Goal: Transaction & Acquisition: Purchase product/service

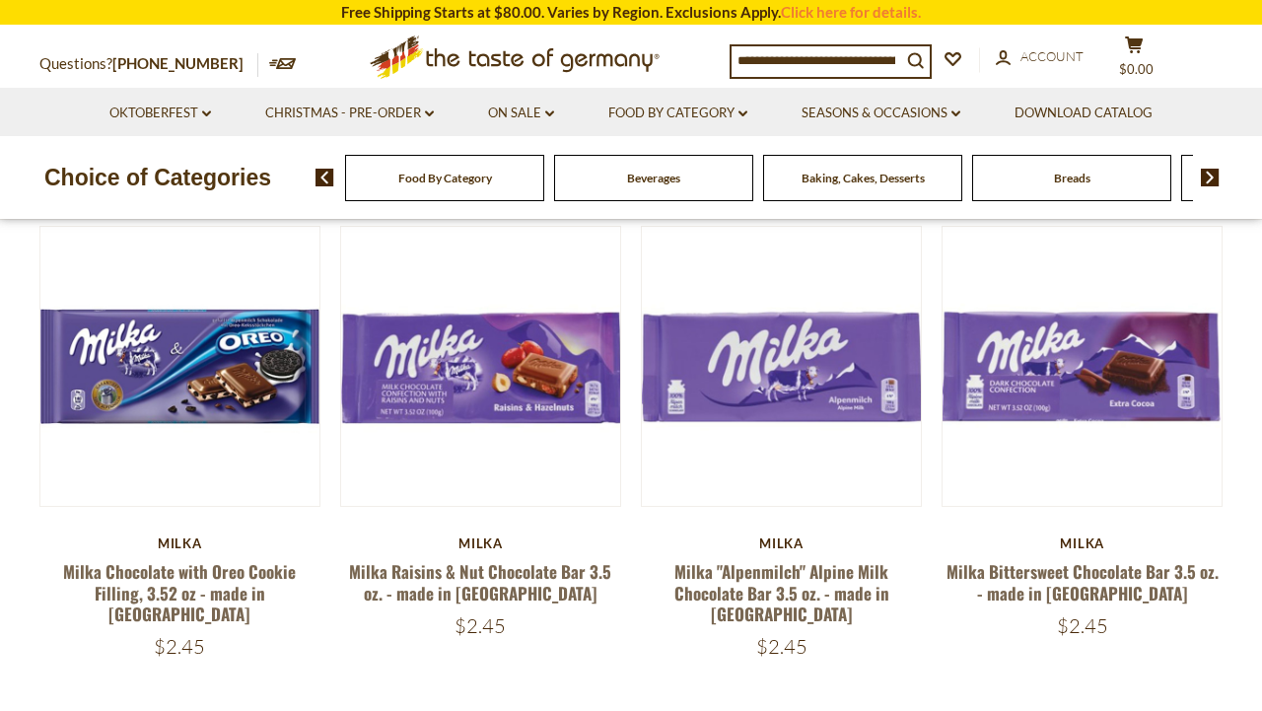
scroll to position [133, 0]
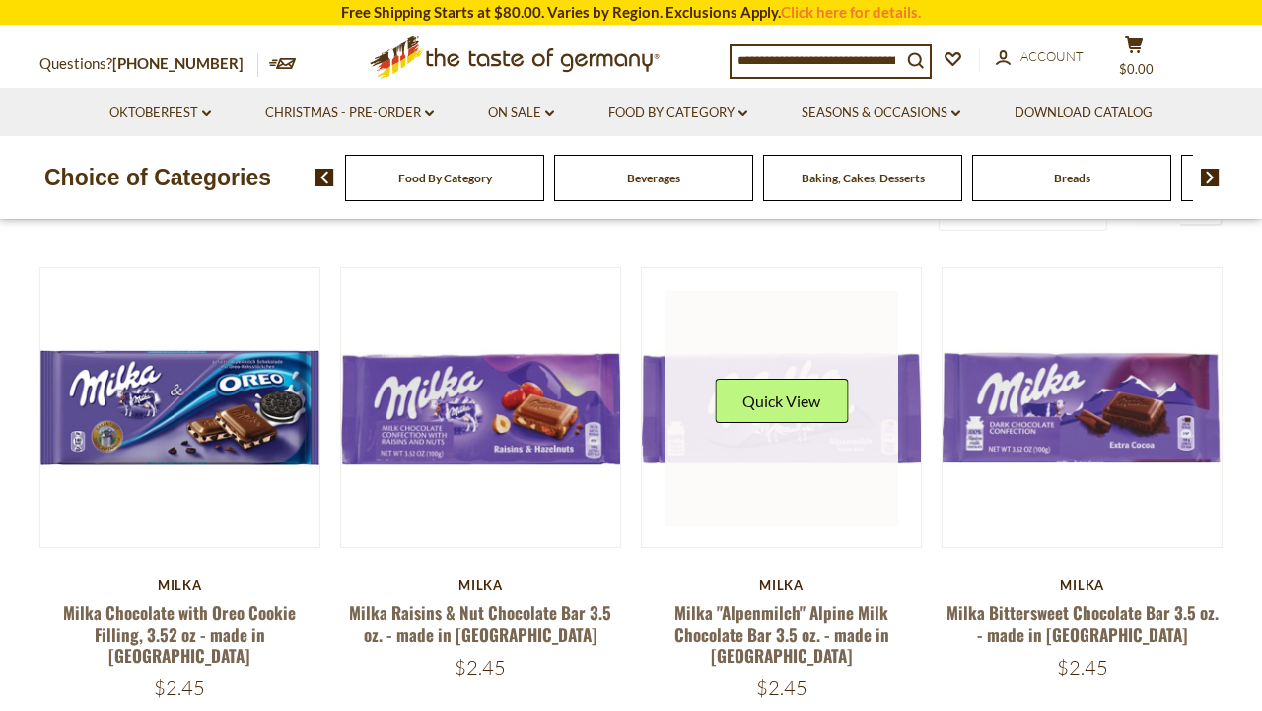
click at [725, 492] on link at bounding box center [782, 408] width 235 height 235
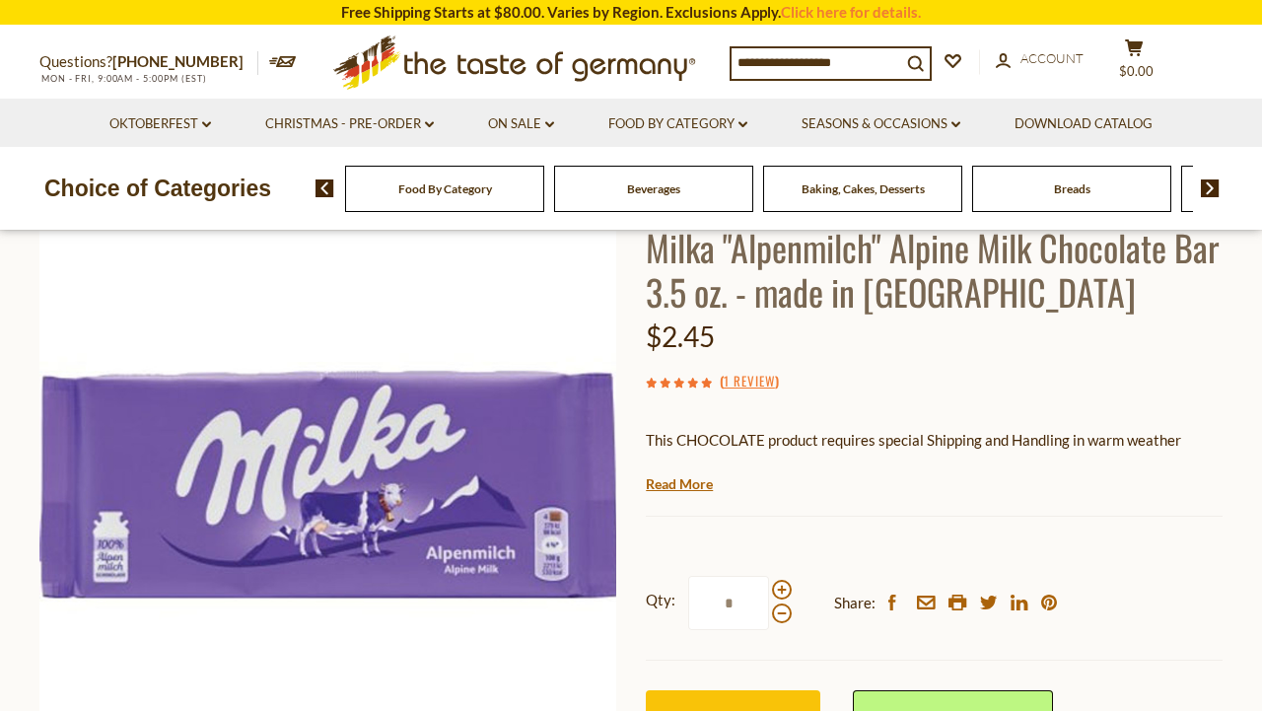
scroll to position [181, 0]
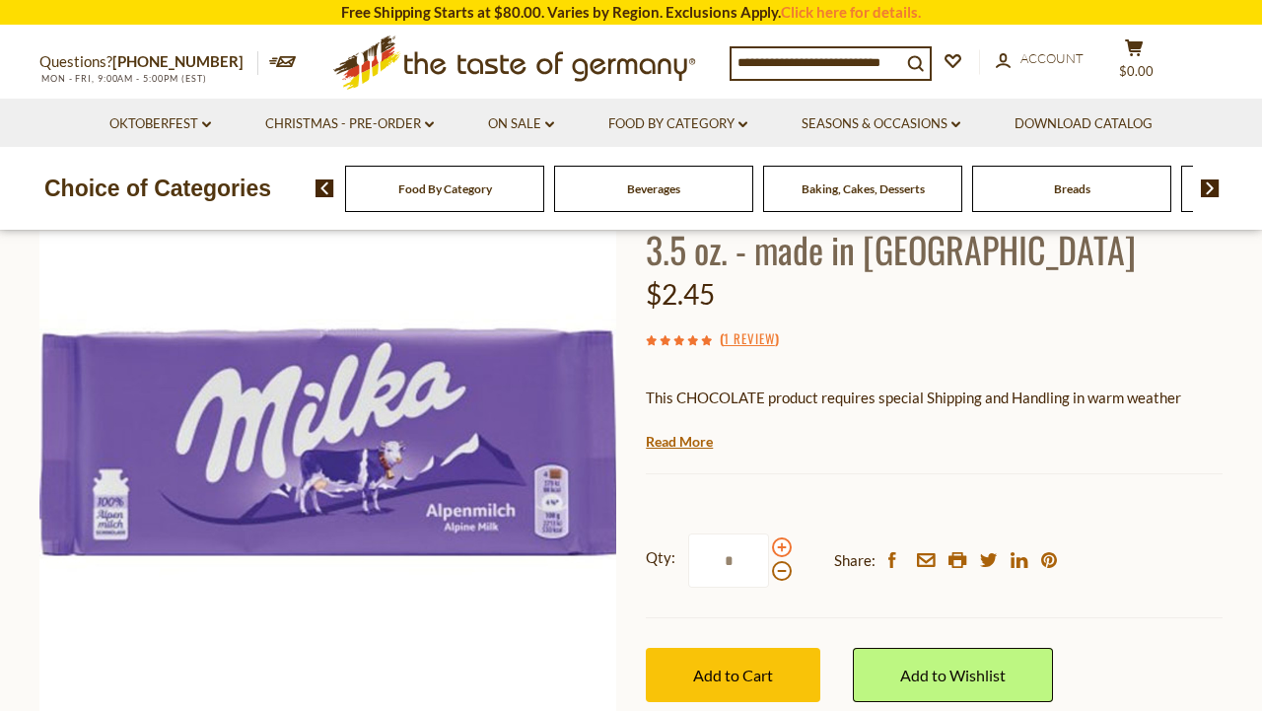
click at [778, 543] on span at bounding box center [782, 547] width 20 height 20
click at [769, 543] on input "*" at bounding box center [728, 560] width 81 height 54
click at [777, 568] on span at bounding box center [782, 571] width 20 height 20
click at [769, 568] on input "*" at bounding box center [728, 560] width 81 height 54
type input "*"
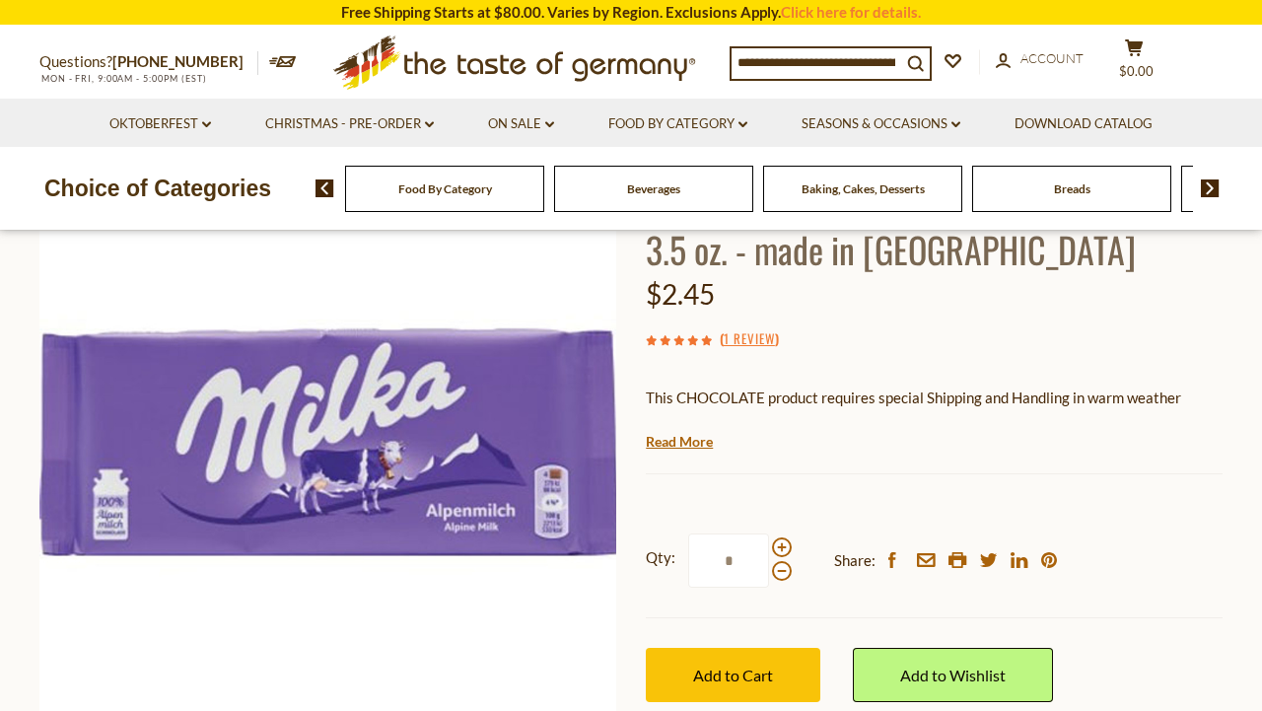
click at [727, 568] on input "*" at bounding box center [728, 560] width 81 height 54
click at [738, 572] on input "*" at bounding box center [728, 560] width 81 height 54
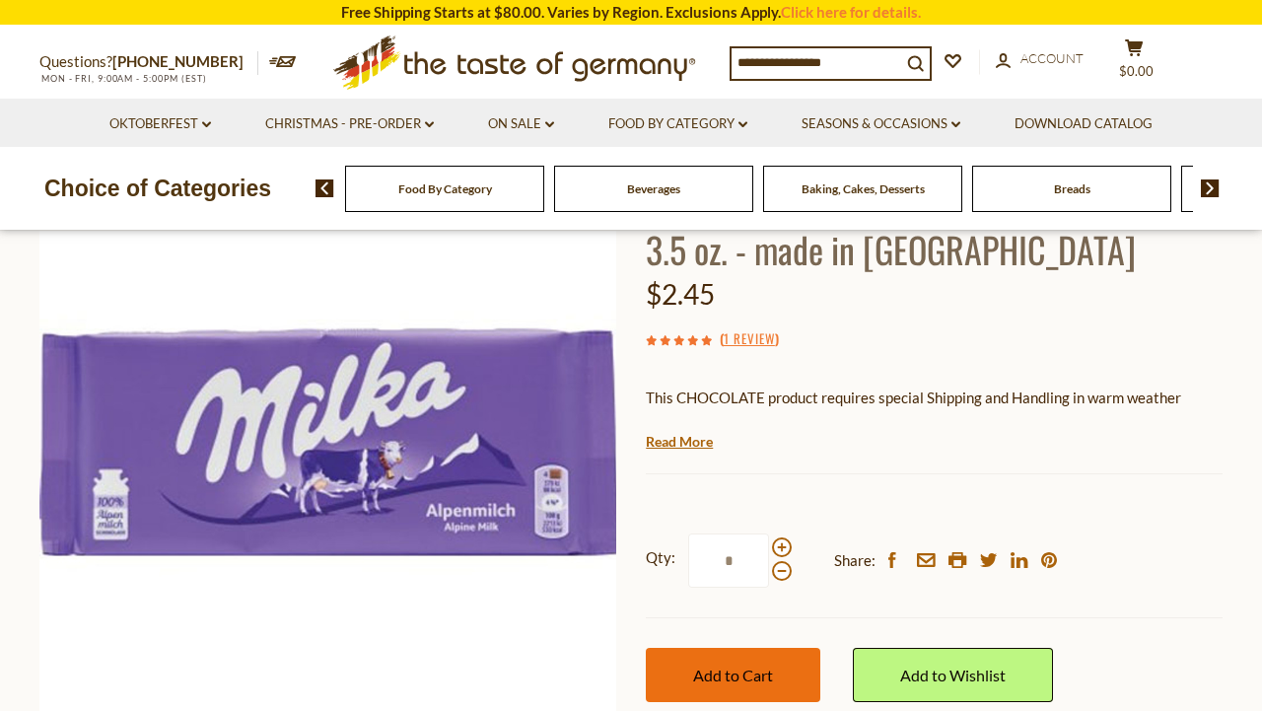
type input "*"
click at [770, 673] on span "Add to Cart" at bounding box center [733, 675] width 80 height 19
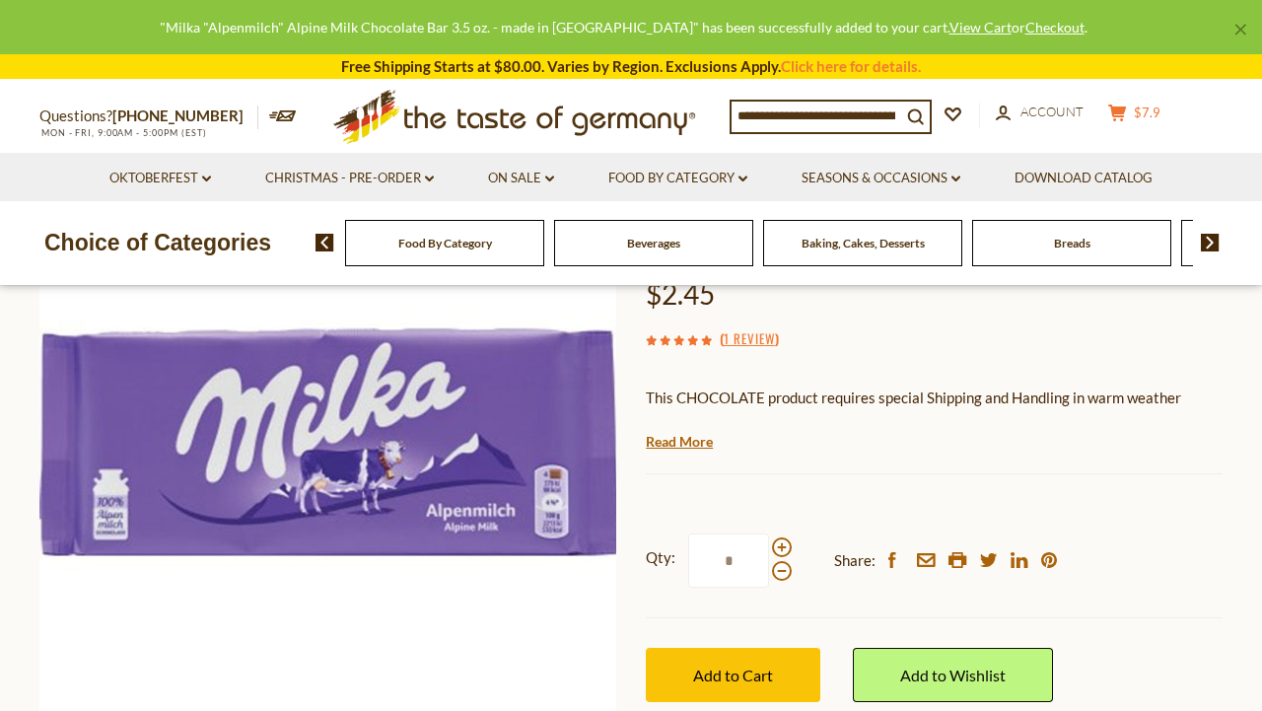
click at [1126, 111] on icon at bounding box center [1117, 113] width 18 height 17
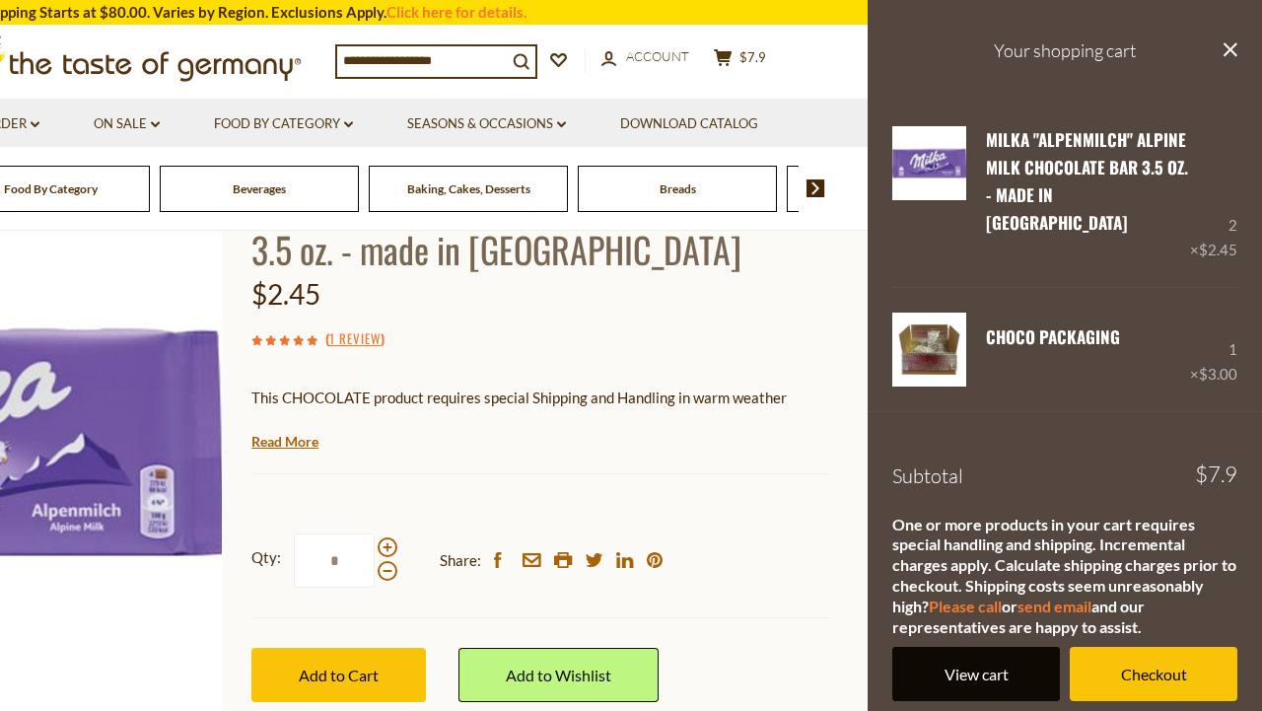
click at [961, 647] on link "View cart" at bounding box center [976, 674] width 168 height 54
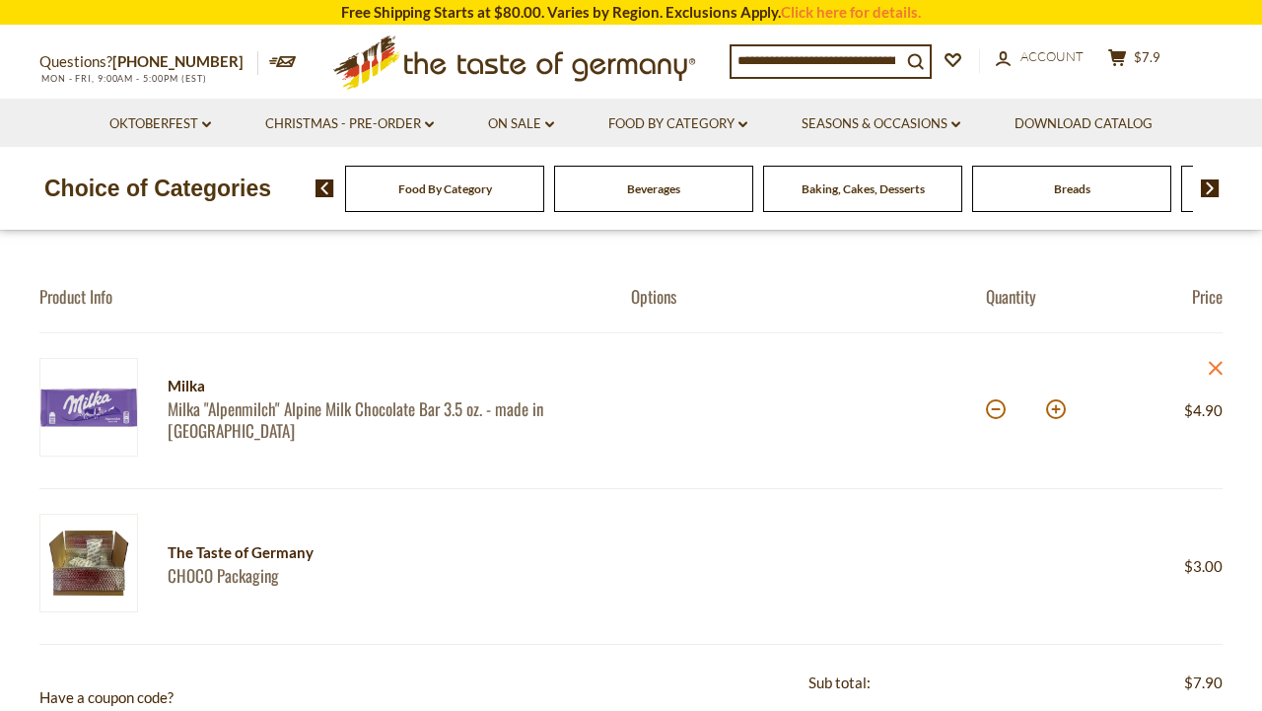
scroll to position [62, 0]
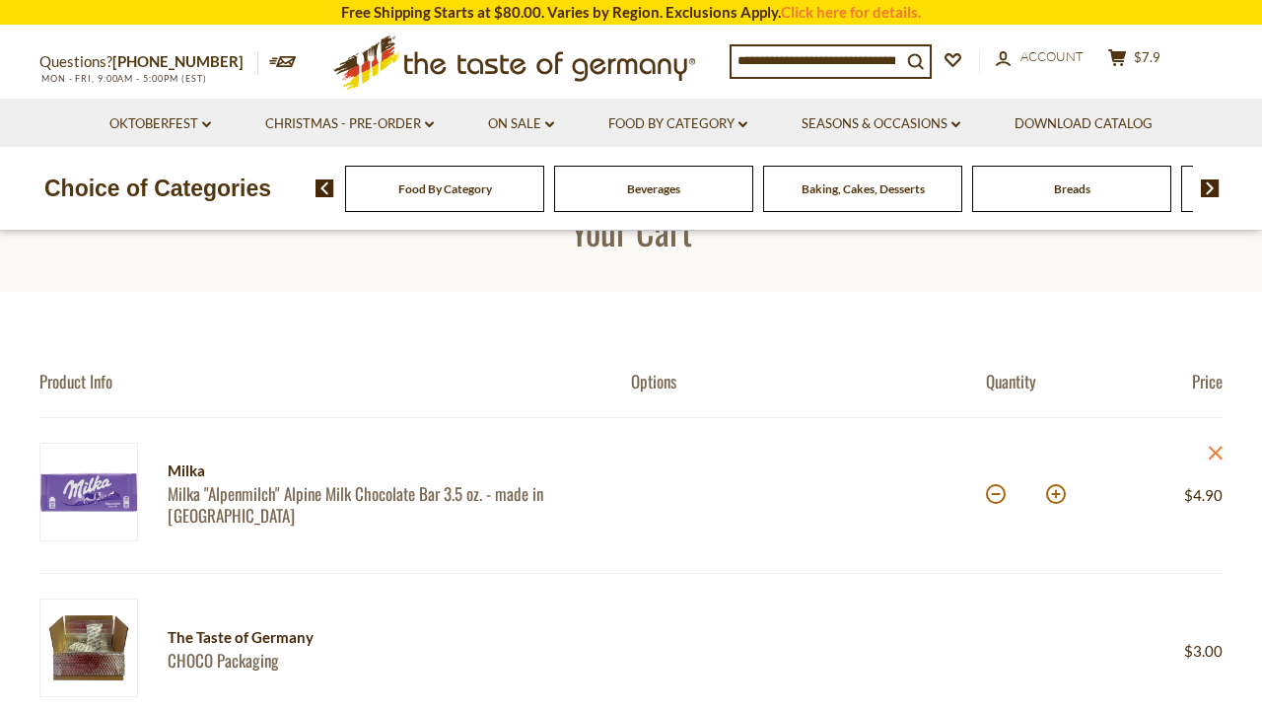
click at [763, 52] on input at bounding box center [817, 60] width 170 height 28
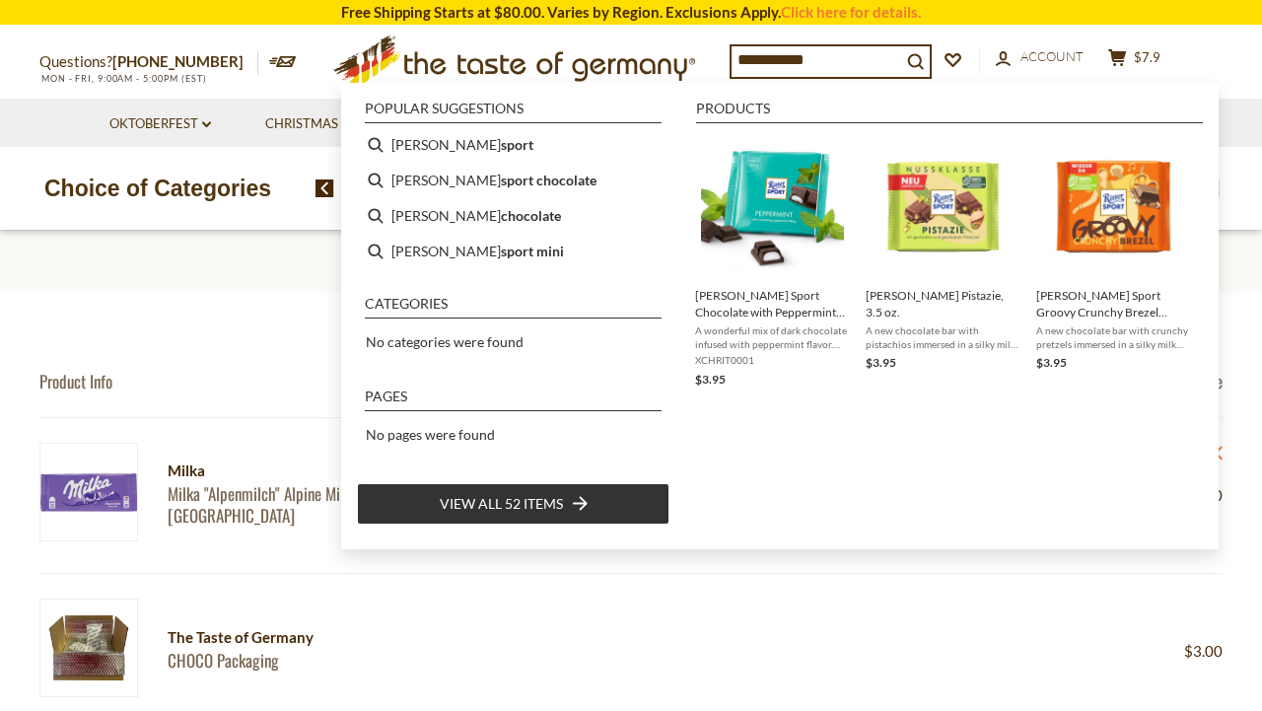
type input "**********"
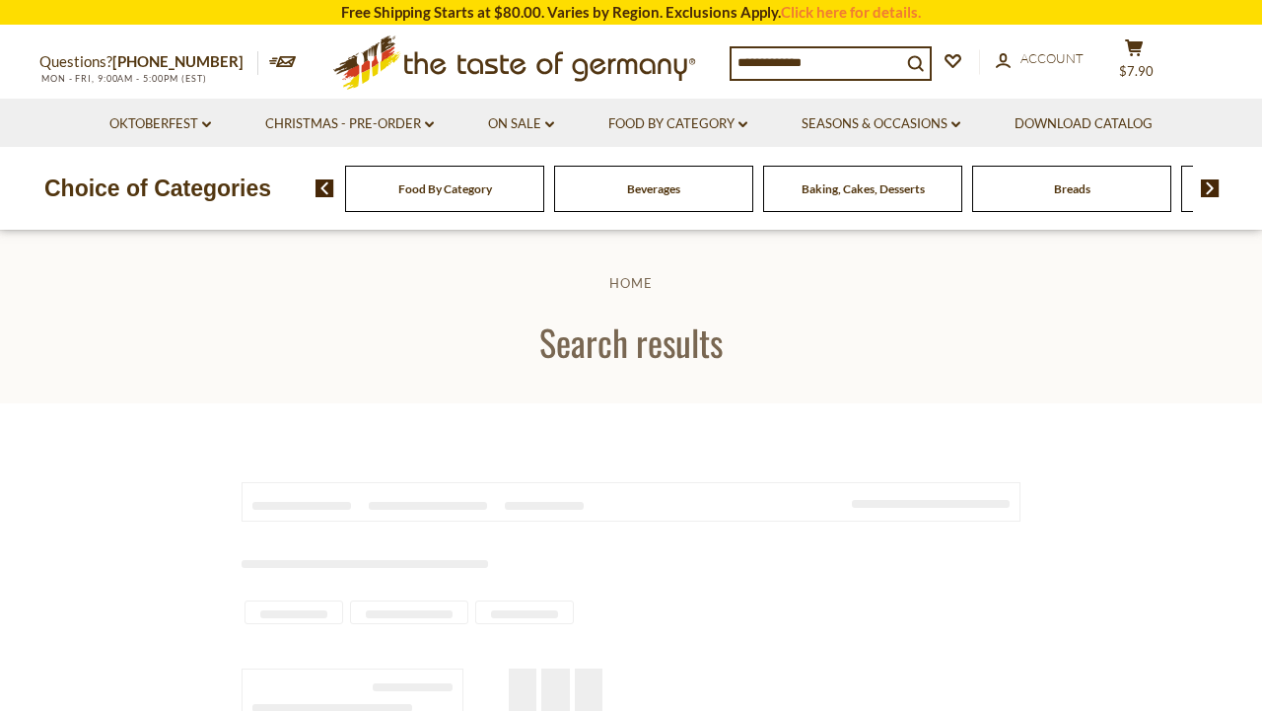
type input "**********"
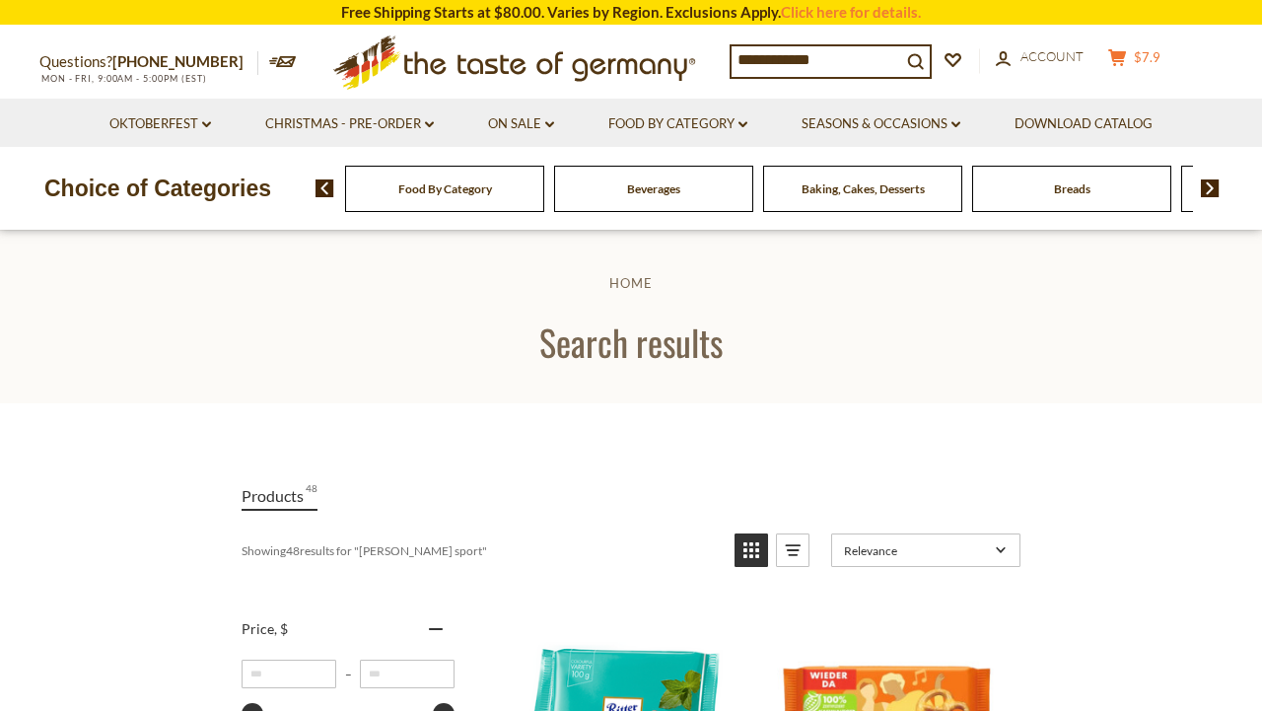
click at [1146, 64] on span "$7.9" at bounding box center [1147, 57] width 27 height 16
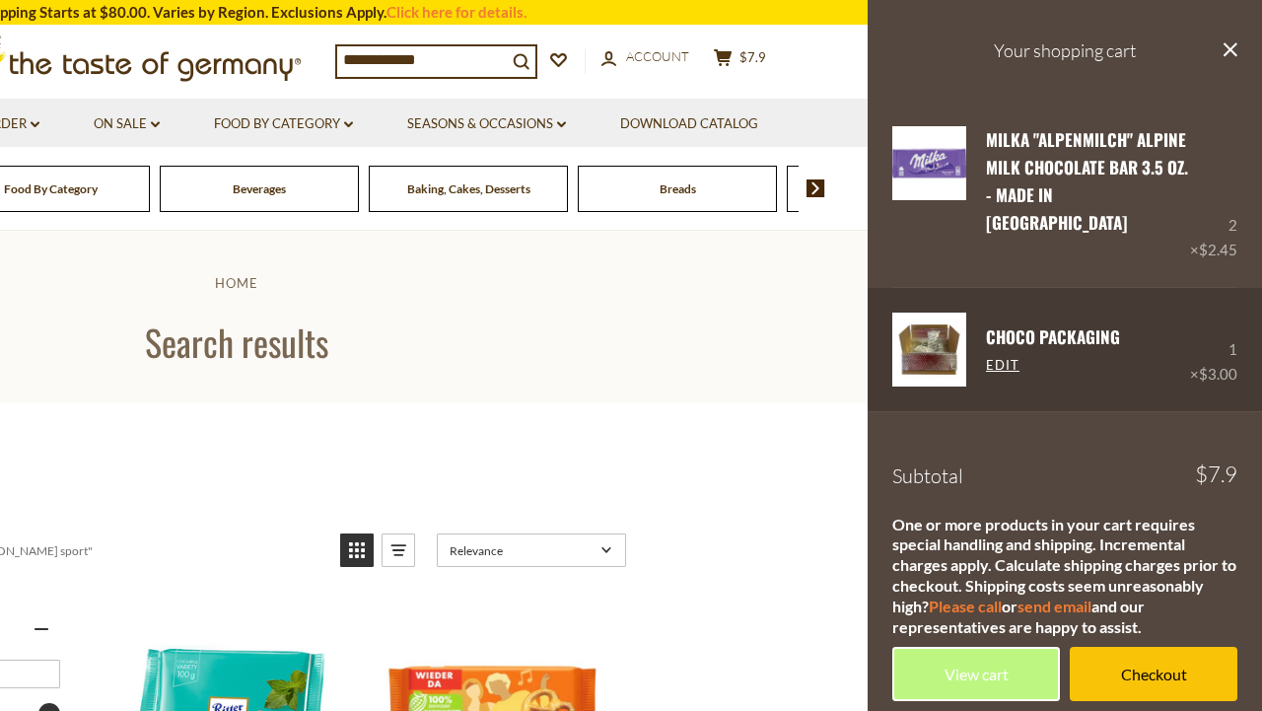
click at [1016, 313] on div "CHOCO Packaging Edit" at bounding box center [1078, 350] width 224 height 74
click at [1023, 324] on link "CHOCO Packaging" at bounding box center [1053, 336] width 134 height 25
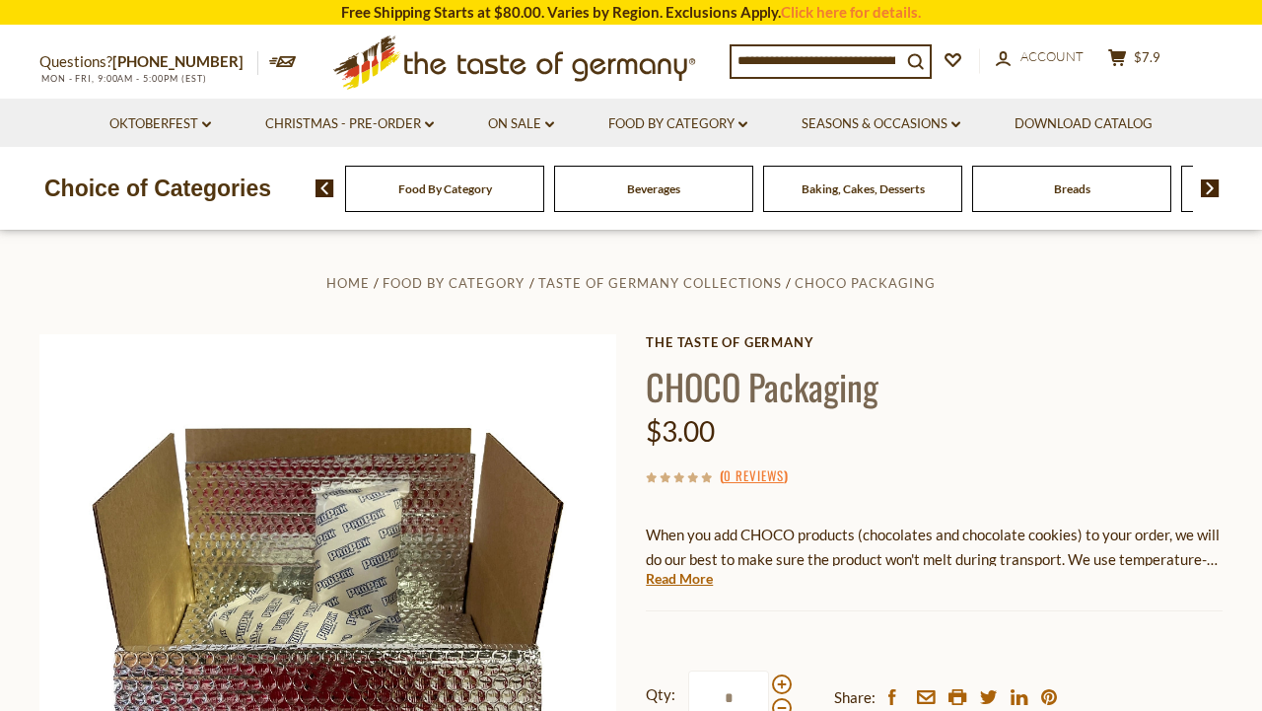
click at [1213, 563] on p "When you add CHOCO products (chocolates and chocolate cookies) to your order, w…" at bounding box center [934, 547] width 577 height 49
click at [686, 580] on link "Read More" at bounding box center [679, 579] width 67 height 20
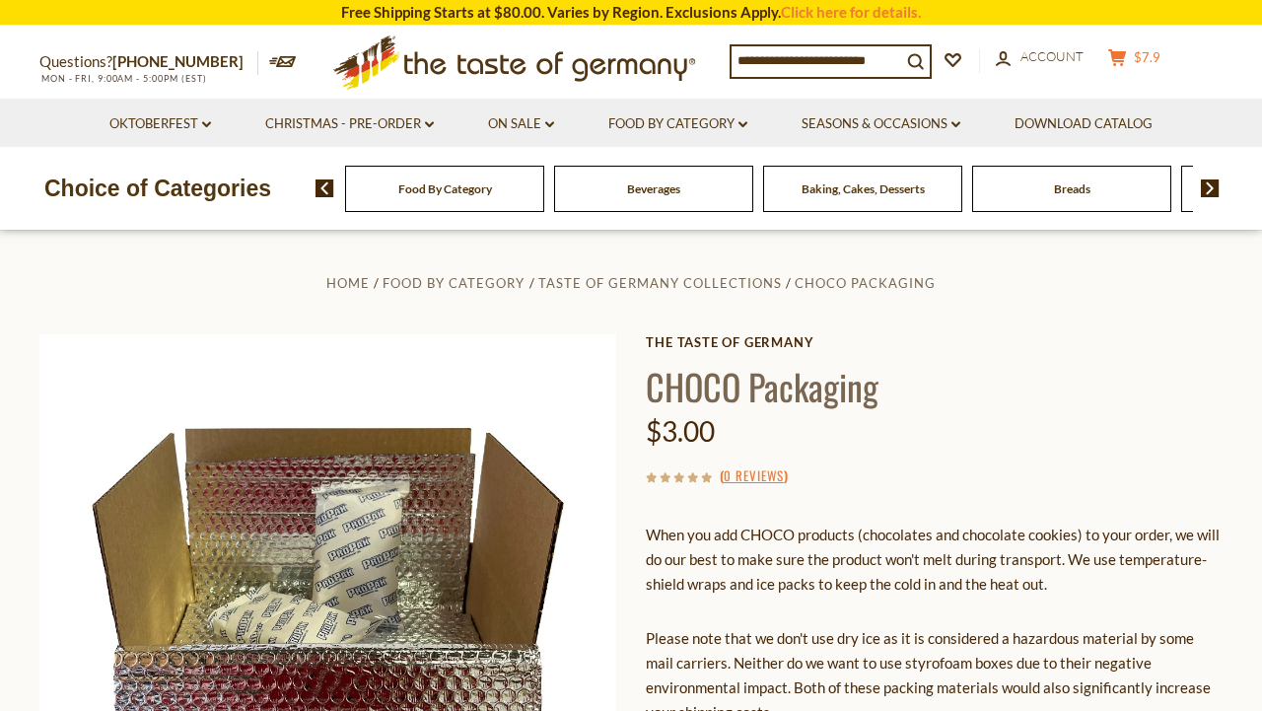
click at [1123, 54] on icon at bounding box center [1117, 57] width 18 height 17
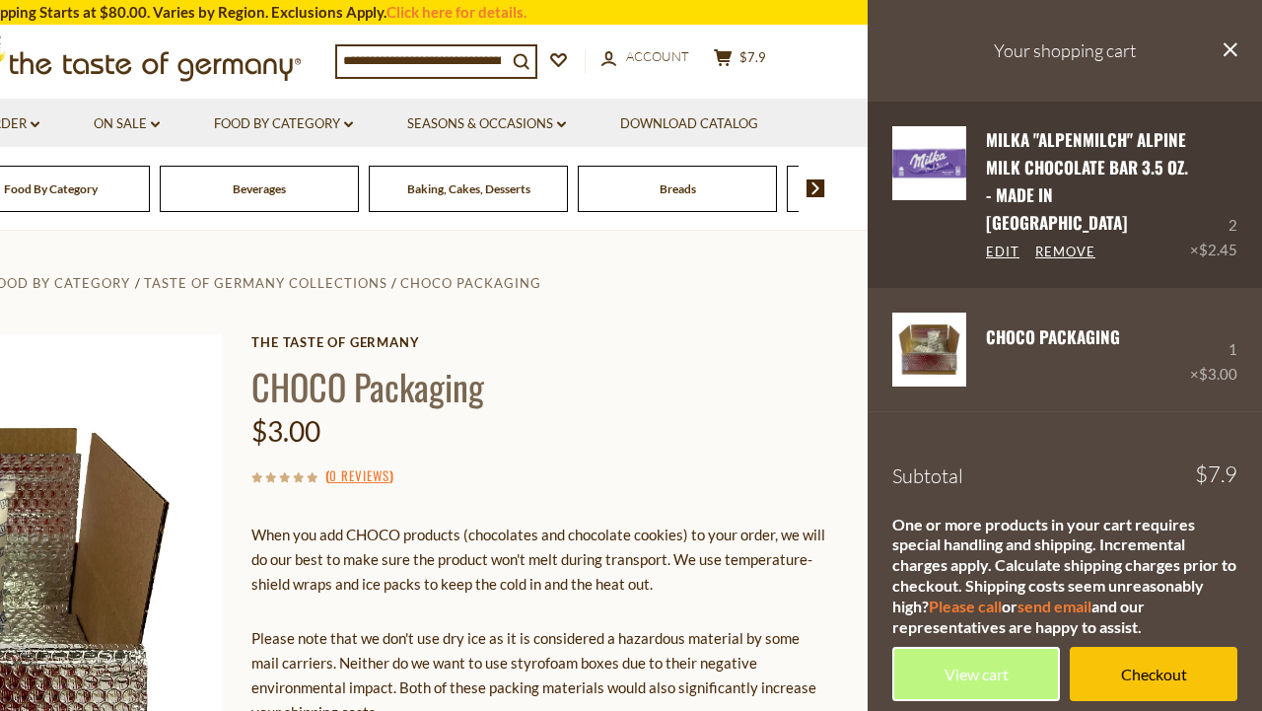
click at [1055, 185] on link "Milka "Alpenmilch" Alpine Milk Chocolate Bar 3.5 oz. - made in [GEOGRAPHIC_DATA]" at bounding box center [1087, 181] width 202 height 108
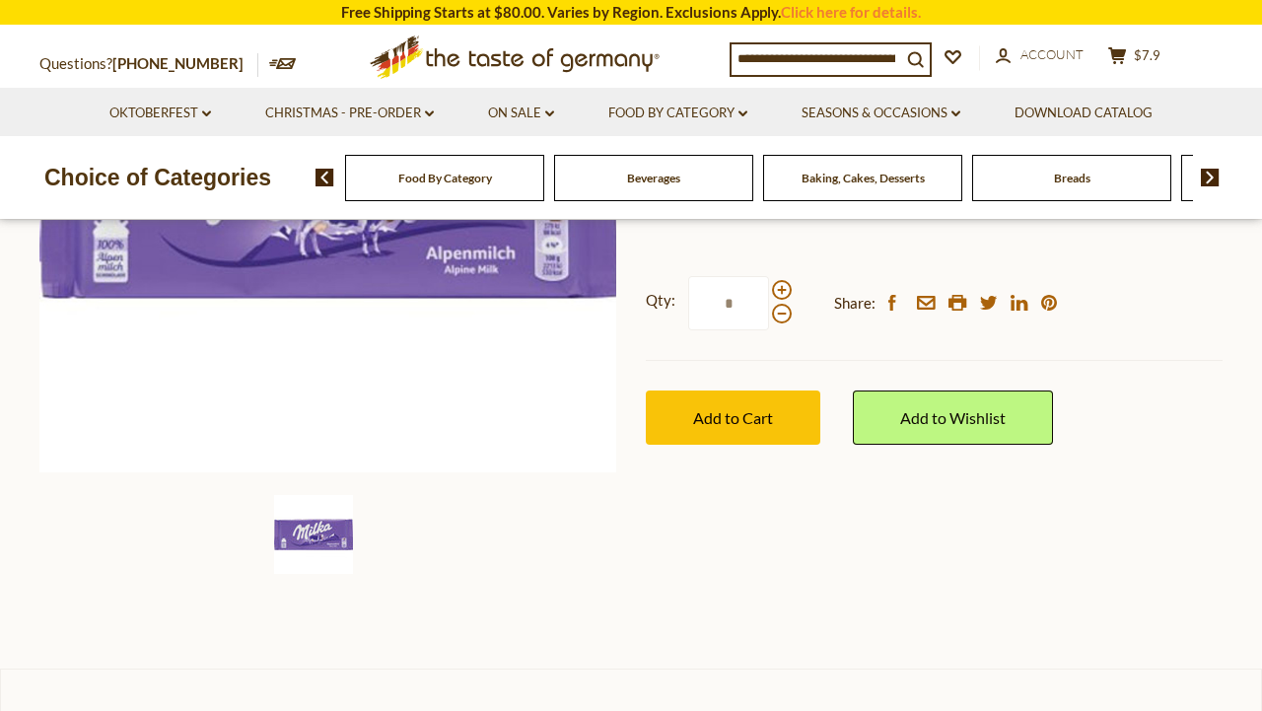
scroll to position [383, 0]
